Goal: Navigation & Orientation: Find specific page/section

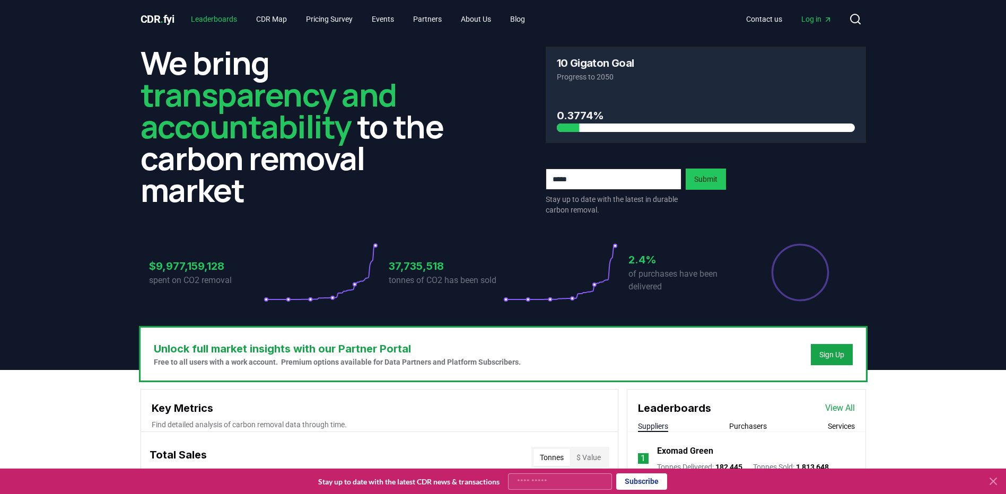
click at [216, 19] on link "Leaderboards" at bounding box center [214, 19] width 63 height 19
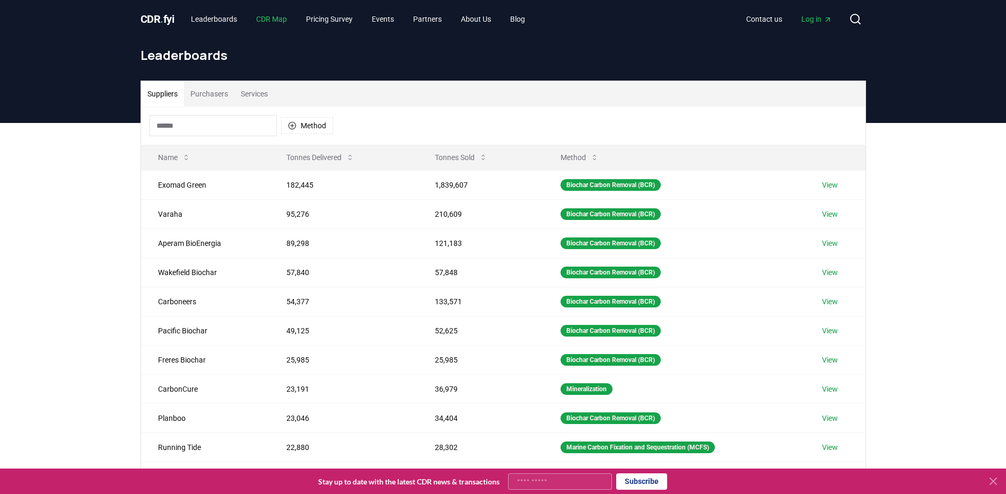
click at [280, 20] on link "CDR Map" at bounding box center [272, 19] width 48 height 19
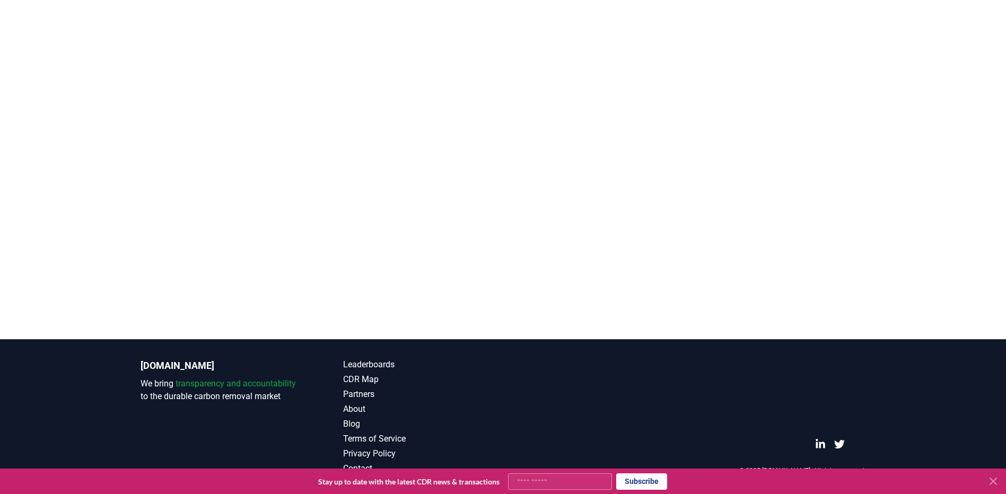
scroll to position [206, 0]
